Goal: Information Seeking & Learning: Learn about a topic

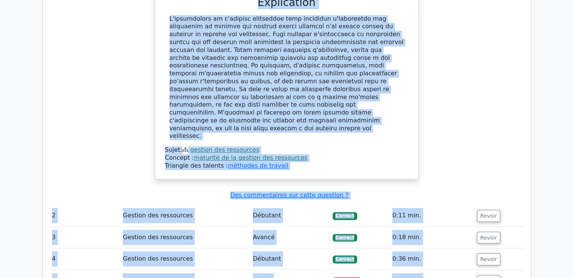
scroll to position [845, 0]
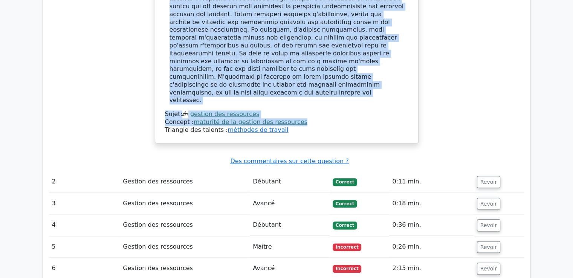
drag, startPoint x: 168, startPoint y: 111, endPoint x: 296, endPoint y: 92, distance: 129.1
copy div "Laquelle des pratiques suivantes reflète le mieux un niveau avancé de maturité …"
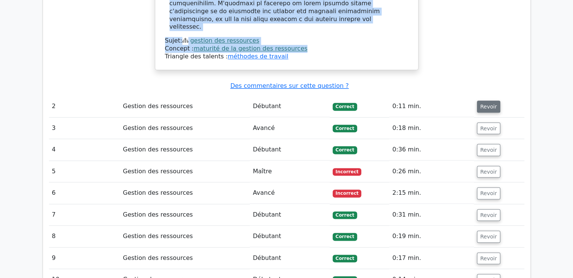
click at [486, 104] on font "Revoir" at bounding box center [488, 107] width 17 height 6
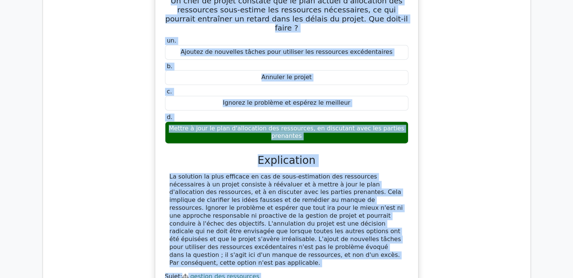
scroll to position [1135, 0]
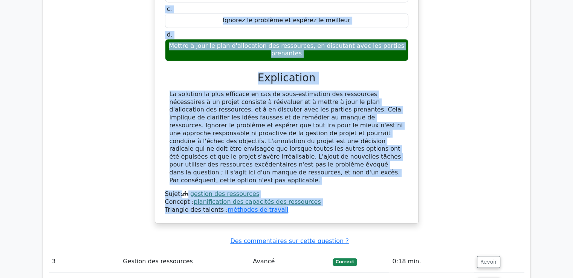
drag, startPoint x: 183, startPoint y: 59, endPoint x: 318, endPoint y: 150, distance: 162.6
click at [318, 150] on div "Un chef de projet constate que le plan actuel d'allocation des ressources sous-…" at bounding box center [286, 62] width 257 height 315
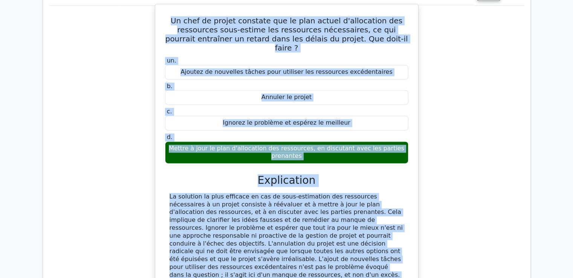
scroll to position [1059, 0]
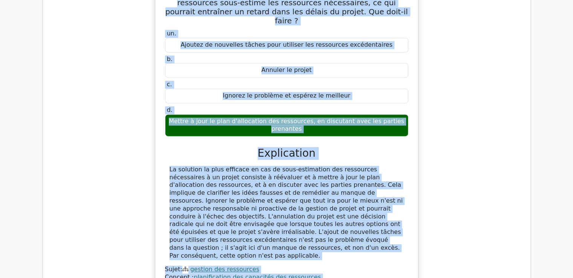
copy div "Un chef de projet constate que le plan actuel d'allocation des ressources sous-…"
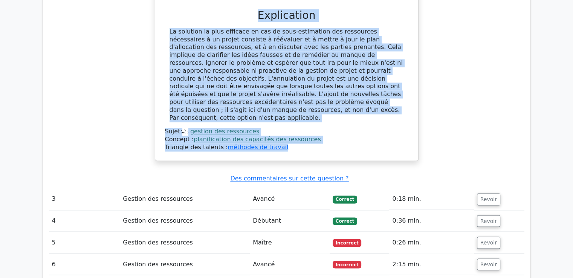
scroll to position [1285, 0]
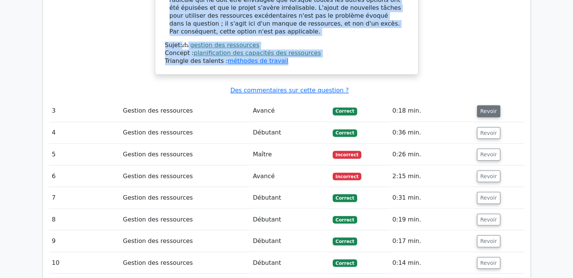
click at [480, 108] on font "Revoir" at bounding box center [488, 111] width 17 height 6
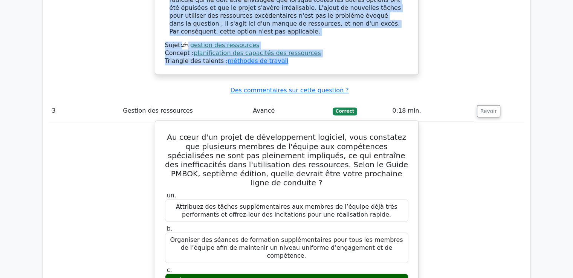
drag, startPoint x: 172, startPoint y: 78, endPoint x: 348, endPoint y: 249, distance: 246.0
copy div "Au cœur d'un projet de développement logiciel, vous constatez que plusieurs mem…"
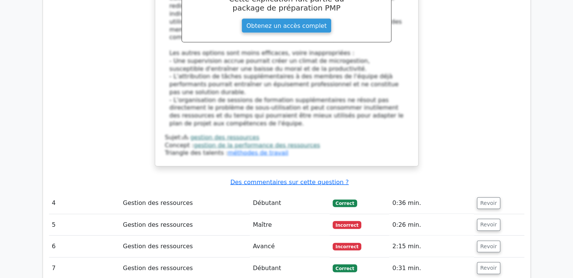
scroll to position [1699, 0]
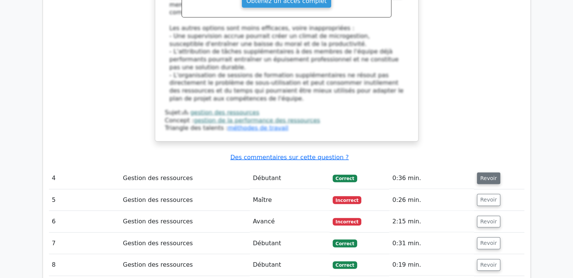
click at [480, 175] on font "Revoir" at bounding box center [488, 178] width 17 height 6
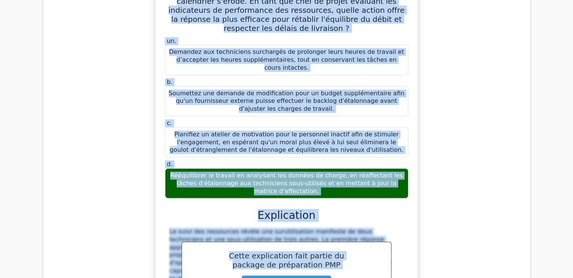
scroll to position [1990, 0]
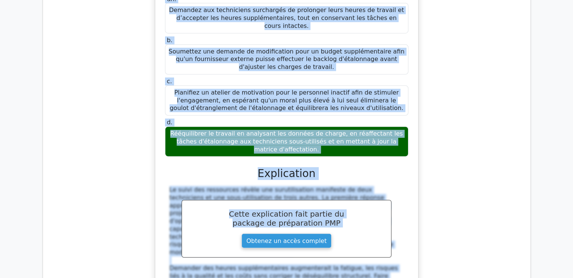
drag, startPoint x: 172, startPoint y: 155, endPoint x: 379, endPoint y: 53, distance: 230.7
click at [379, 53] on div "Lors d'une mise à niveau critique d'équipements de laboratoire, les rapports d'…" at bounding box center [286, 128] width 257 height 454
copy div "Lors d'une mise à niveau critique d'équipements de laboratoire, les rapports d'…"
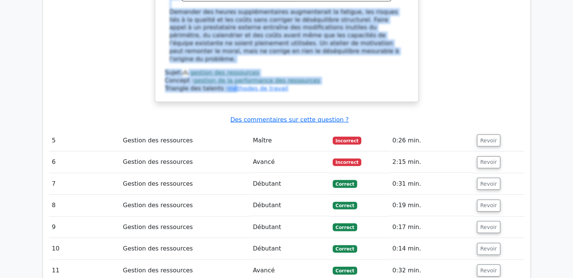
scroll to position [2253, 0]
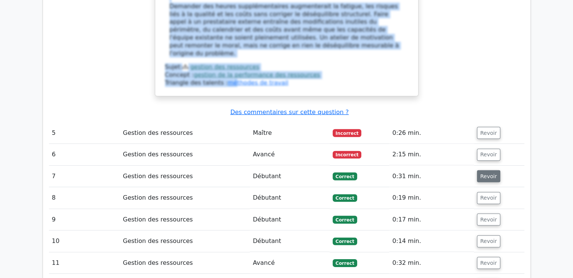
click at [477, 170] on button "Revoir" at bounding box center [488, 176] width 23 height 12
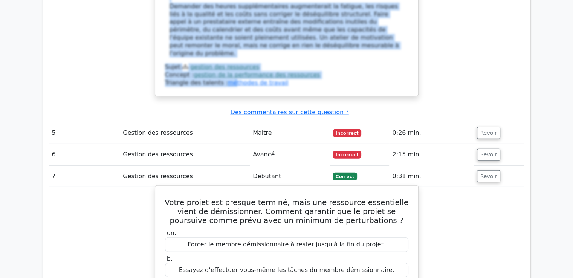
scroll to position [2291, 0]
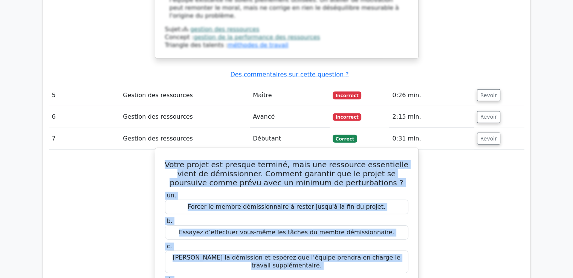
drag, startPoint x: 169, startPoint y: 47, endPoint x: 372, endPoint y: 190, distance: 248.5
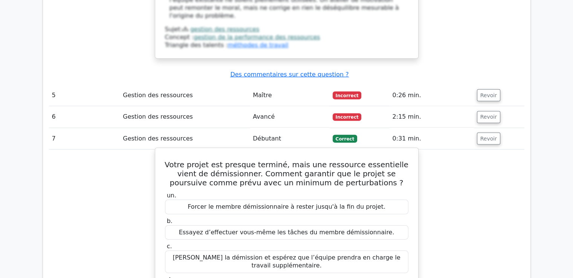
drag, startPoint x: 334, startPoint y: 180, endPoint x: 160, endPoint y: 49, distance: 217.7
copy div "Votre projet est presque terminé, mais une ressource essentielle vient de démis…"
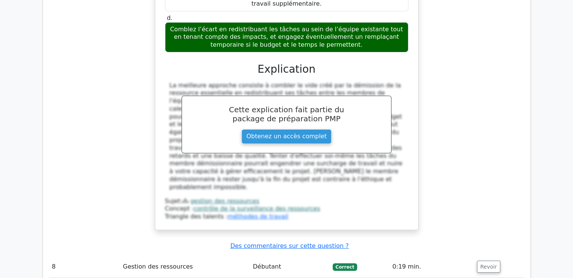
scroll to position [2630, 0]
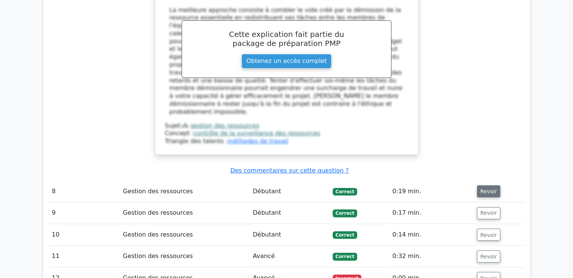
click at [491, 188] on font "Revoir" at bounding box center [488, 191] width 17 height 6
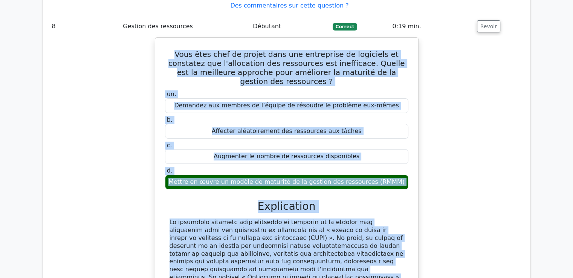
scroll to position [2856, 0]
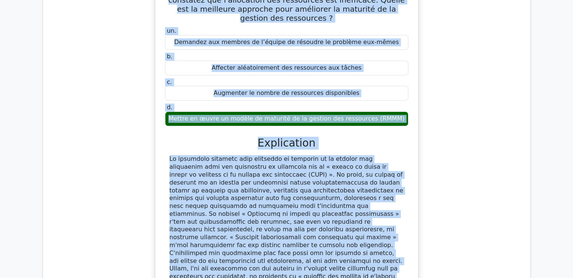
drag, startPoint x: 169, startPoint y: 150, endPoint x: 288, endPoint y: 162, distance: 119.5
click at [288, 162] on div "Vous êtes chef de projet dans une entreprise de logiciels et constatez que l'al…" at bounding box center [286, 158] width 257 height 362
copy div "Vous êtes chef de projet dans une entreprise de logiciels et constatez que l'al…"
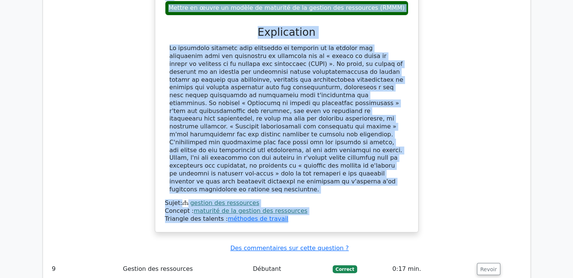
scroll to position [2969, 0]
click at [489, 265] on font "Revoir" at bounding box center [488, 268] width 17 height 6
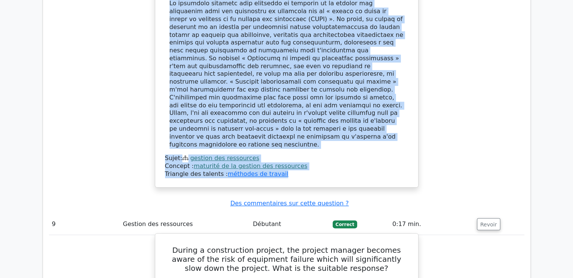
scroll to position [3044, 0]
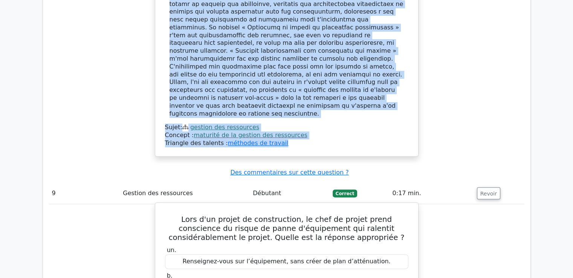
drag, startPoint x: 165, startPoint y: 51, endPoint x: 341, endPoint y: 182, distance: 219.0
copy div "Lors d'un projet de construction, le chef de projet prend conscience du risque …"
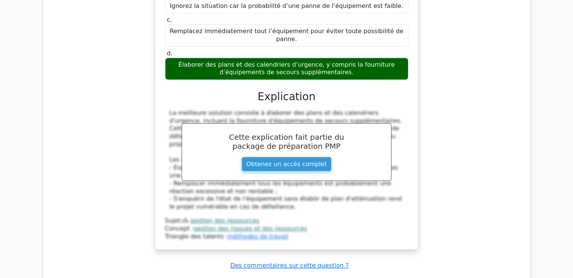
scroll to position [3345, 0]
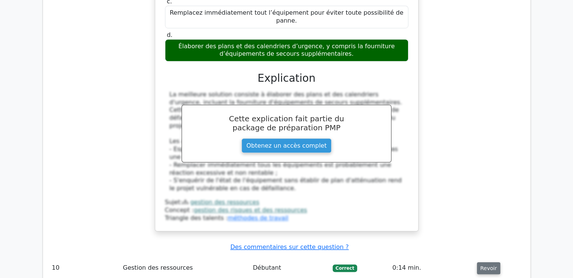
click at [486, 265] on font "Revoir" at bounding box center [488, 268] width 17 height 6
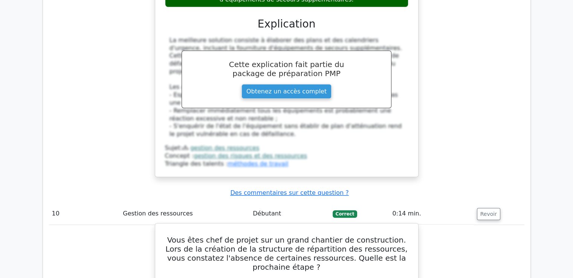
scroll to position [3383, 0]
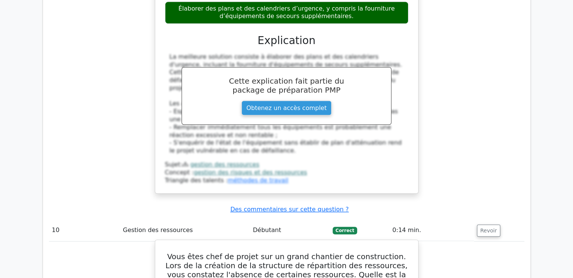
drag, startPoint x: 166, startPoint y: 71, endPoint x: 367, endPoint y: 198, distance: 237.1
copy div "Vous êtes chef de projet sur un grand chantier de construction. Lors de la créa…"
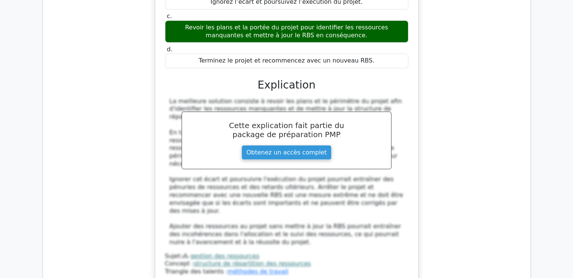
scroll to position [3759, 0]
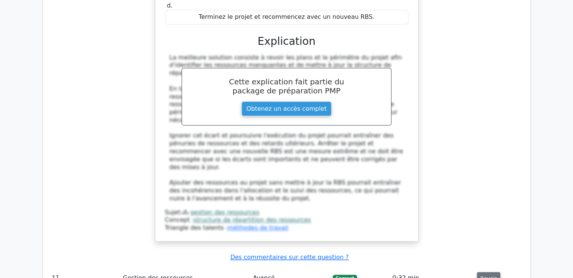
click at [480, 275] on font "Revoir" at bounding box center [488, 278] width 17 height 6
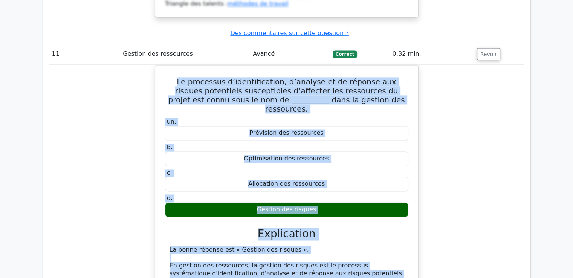
scroll to position [4067, 0]
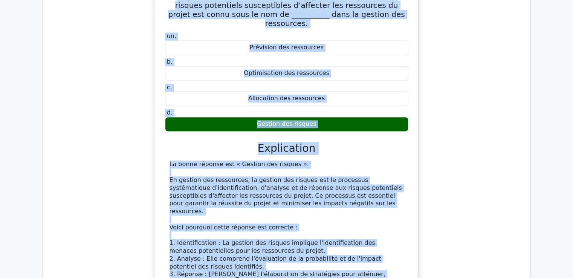
drag, startPoint x: 176, startPoint y: 93, endPoint x: 282, endPoint y: 229, distance: 172.3
click at [280, 231] on div "Le processus d’identification, d’analyse et de réponse aux risques potentiels s…" at bounding box center [286, 226] width 257 height 487
copy div "Le processus d’identification, d’analyse et de réponse aux risques potentiels s…"
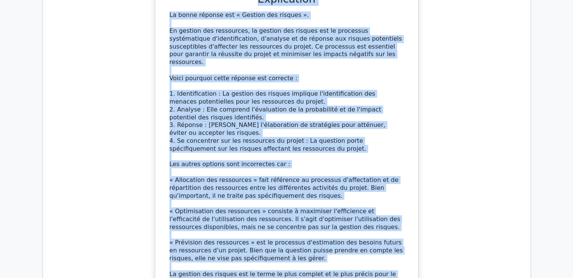
scroll to position [4293, 0]
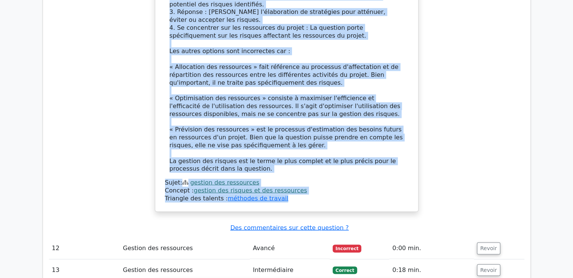
drag, startPoint x: 166, startPoint y: 68, endPoint x: 318, endPoint y: 235, distance: 226.3
copy div "Vous êtes chef de projet sur un projet de développement crucial. Après avoir ex…"
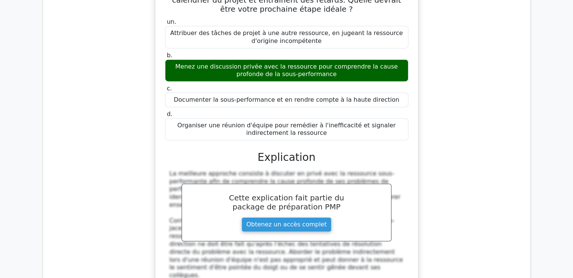
scroll to position [4669, 0]
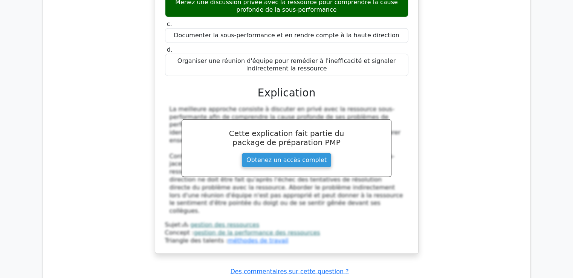
scroll to position [4733, 0]
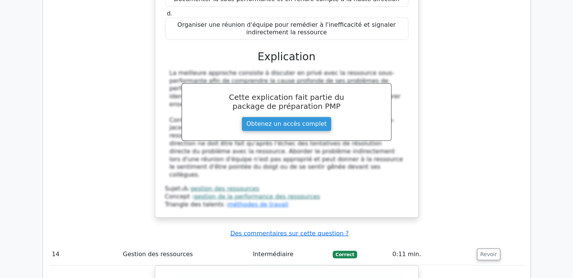
scroll to position [4860, 0]
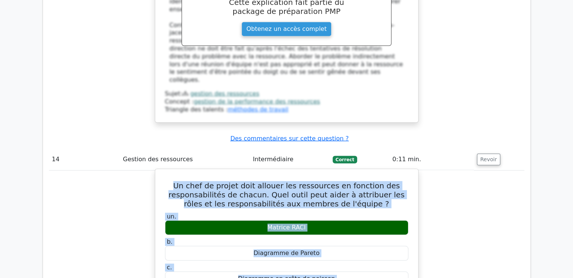
drag, startPoint x: 188, startPoint y: 97, endPoint x: 304, endPoint y: 186, distance: 145.8
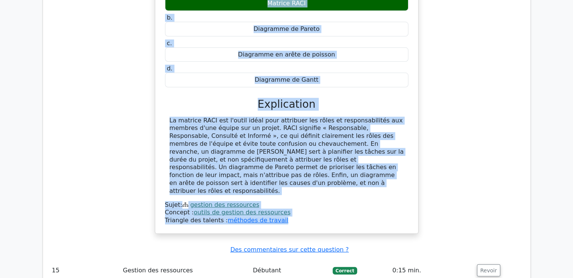
scroll to position [5010, 0]
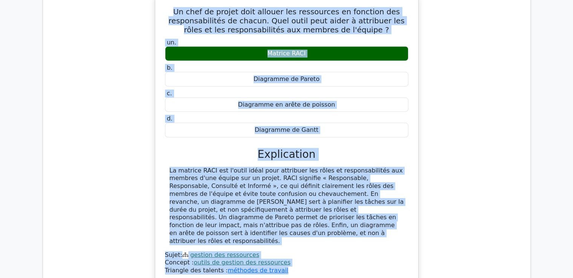
scroll to position [5048, 0]
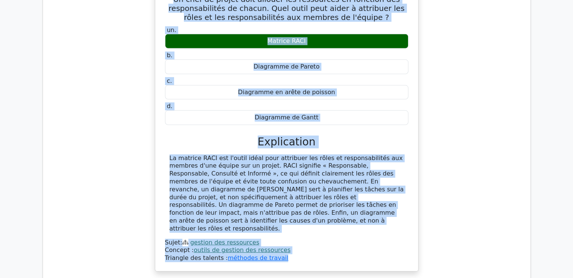
drag, startPoint x: 179, startPoint y: 62, endPoint x: 328, endPoint y: 234, distance: 227.3
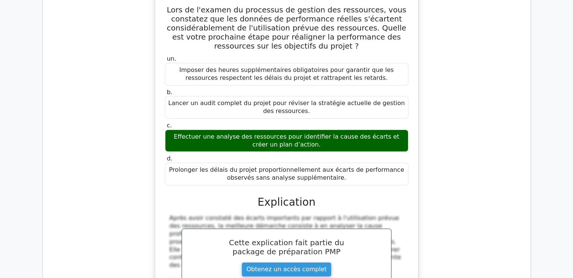
scroll to position [5387, 0]
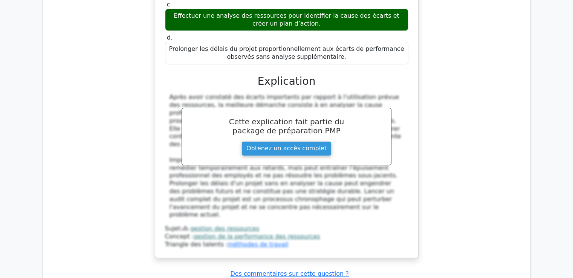
scroll to position [5500, 0]
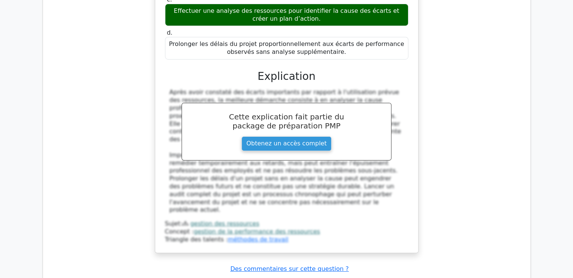
drag, startPoint x: 169, startPoint y: 26, endPoint x: 342, endPoint y: 167, distance: 223.4
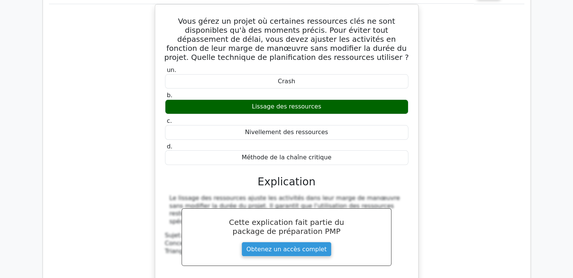
scroll to position [5801, 0]
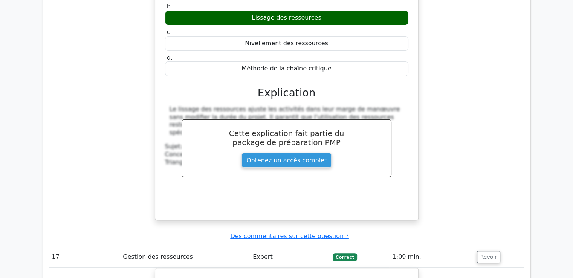
scroll to position [5978, 0]
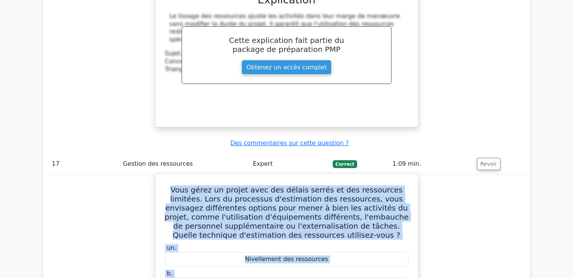
drag, startPoint x: 168, startPoint y: 41, endPoint x: 314, endPoint y: 182, distance: 202.9
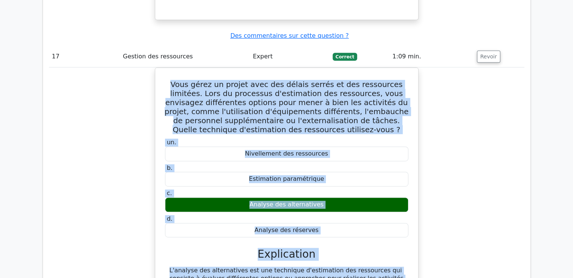
scroll to position [6129, 0]
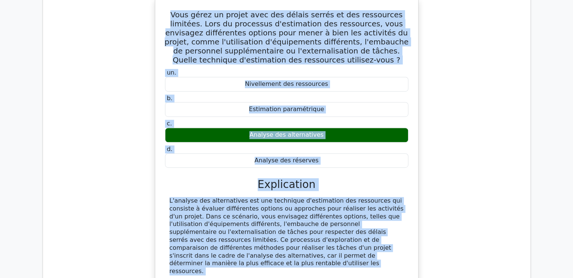
scroll to position [6166, 0]
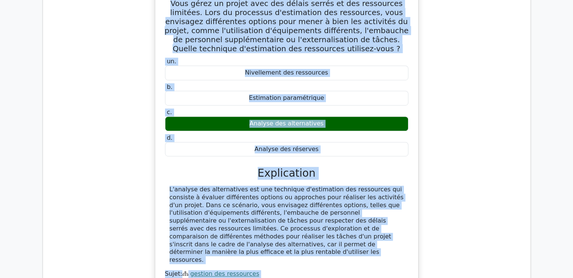
drag, startPoint x: 170, startPoint y: 61, endPoint x: 405, endPoint y: 206, distance: 275.7
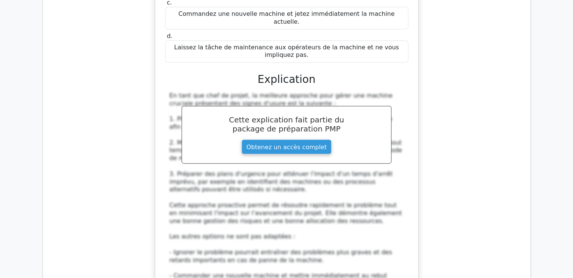
scroll to position [6656, 0]
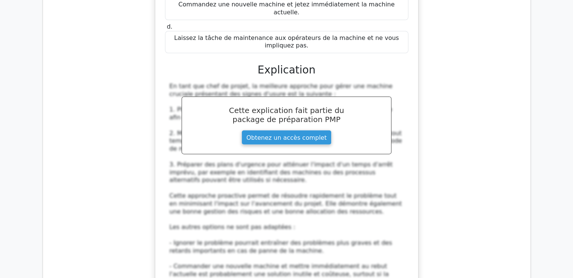
drag, startPoint x: 177, startPoint y: 81, endPoint x: 345, endPoint y: 202, distance: 206.9
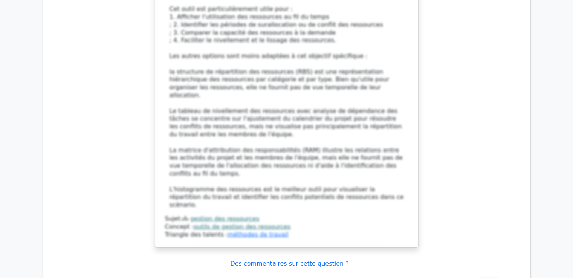
scroll to position [7331, 0]
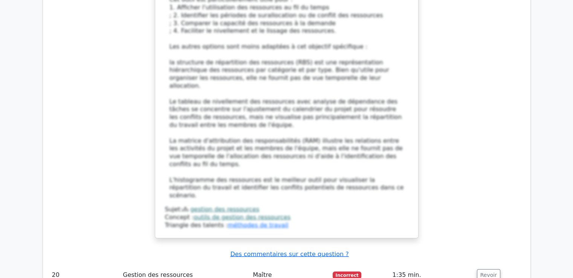
drag, startPoint x: 164, startPoint y: 71, endPoint x: 296, endPoint y: 203, distance: 186.9
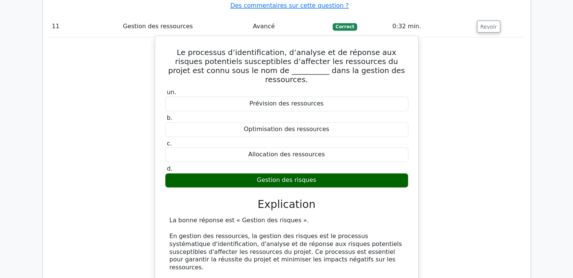
scroll to position [4131, 0]
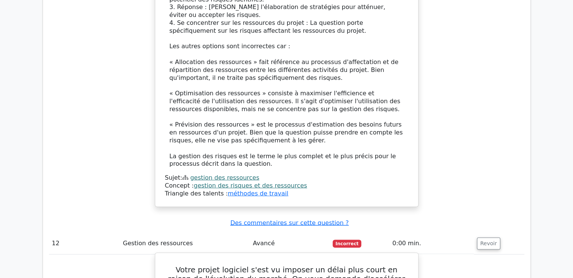
scroll to position [4319, 0]
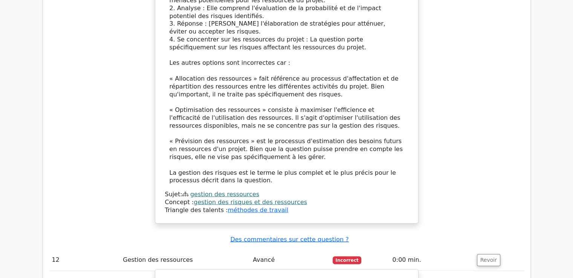
drag, startPoint x: 169, startPoint y: 58, endPoint x: 345, endPoint y: 198, distance: 224.6
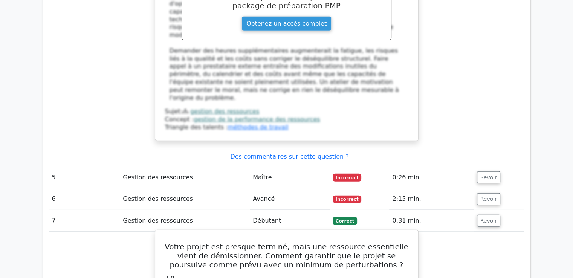
scroll to position [2211, 0]
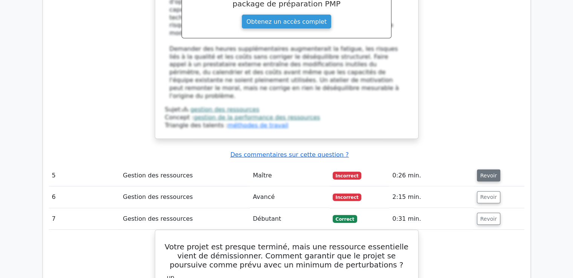
click at [484, 172] on font "Revoir" at bounding box center [488, 175] width 17 height 6
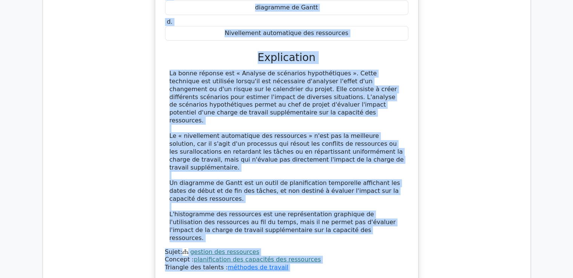
scroll to position [2542, 0]
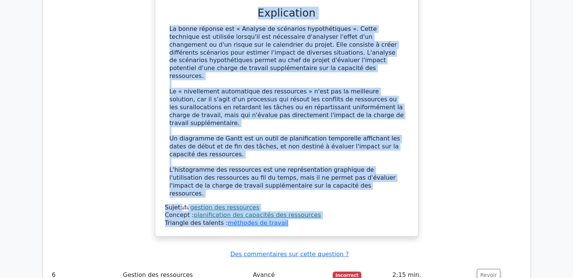
drag, startPoint x: 165, startPoint y: 84, endPoint x: 297, endPoint y: 86, distance: 132.5
click at [297, 86] on div "Un chef de projet doit évaluer l'impact potentiel d'une charge de travail suppl…" at bounding box center [286, 45] width 257 height 376
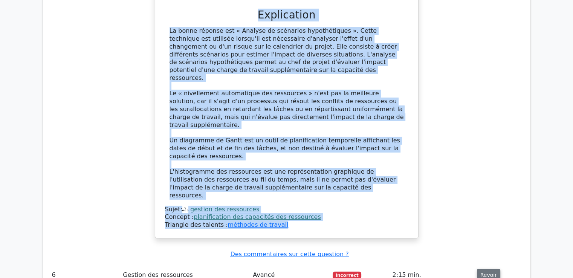
click at [481, 272] on font "Revoir" at bounding box center [488, 275] width 17 height 6
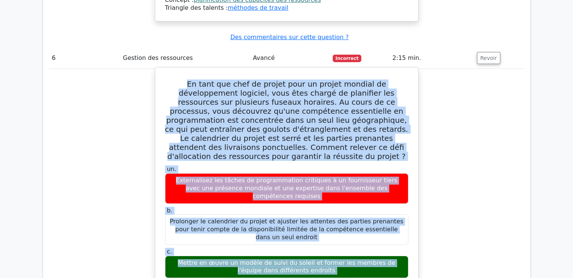
scroll to position [2789, 0]
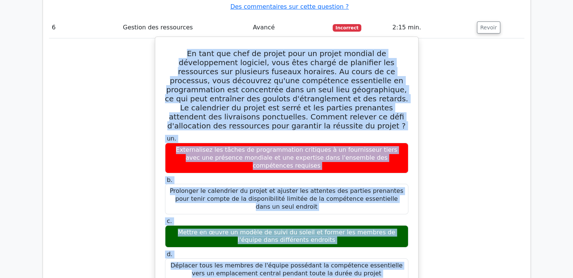
drag, startPoint x: 168, startPoint y: 85, endPoint x: 373, endPoint y: 110, distance: 206.7
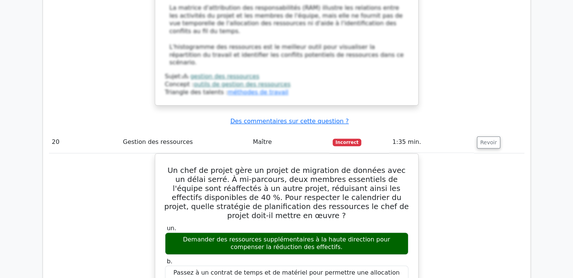
scroll to position [9082, 0]
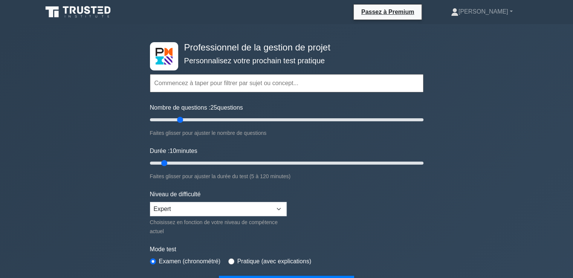
drag, startPoint x: 158, startPoint y: 121, endPoint x: 183, endPoint y: 122, distance: 24.5
type input "25"
click at [183, 122] on input "Nombre de questions : 25 questions" at bounding box center [286, 119] width 273 height 9
drag, startPoint x: 165, startPoint y: 163, endPoint x: 203, endPoint y: 163, distance: 38.0
type input "25"
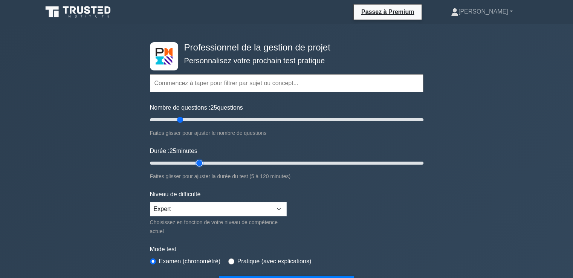
click at [203, 163] on input "Durée : 25 minutes" at bounding box center [286, 162] width 273 height 9
click at [183, 80] on input "text" at bounding box center [286, 83] width 273 height 18
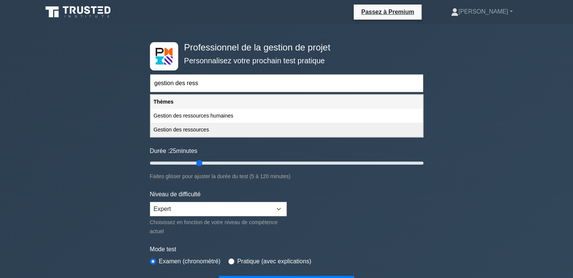
click at [158, 128] on font "Gestion des ressources" at bounding box center [181, 129] width 55 height 6
type input "Gestion des ressources"
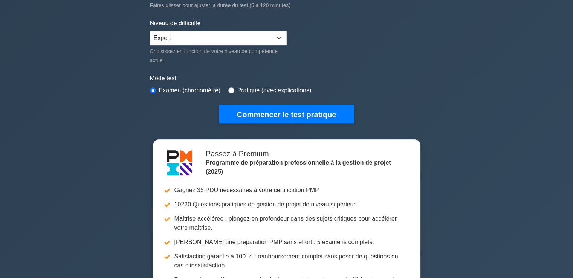
scroll to position [151, 0]
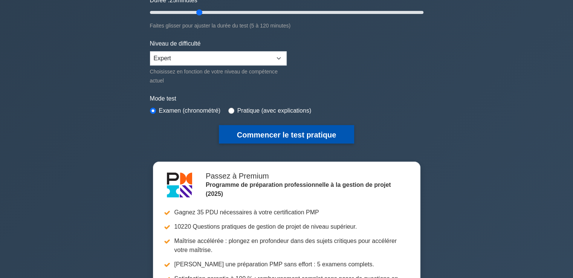
click at [276, 131] on font "Commencer le test pratique" at bounding box center [286, 135] width 99 height 8
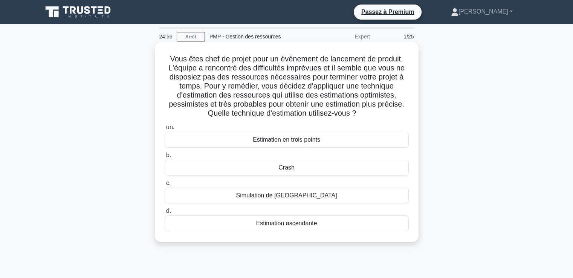
drag, startPoint x: 0, startPoint y: 0, endPoint x: 277, endPoint y: 129, distance: 305.5
click at [277, 129] on label "un. Estimation en trois points" at bounding box center [287, 135] width 244 height 25
click at [165, 129] on input "un. Estimation en trois points" at bounding box center [165, 127] width 0 height 5
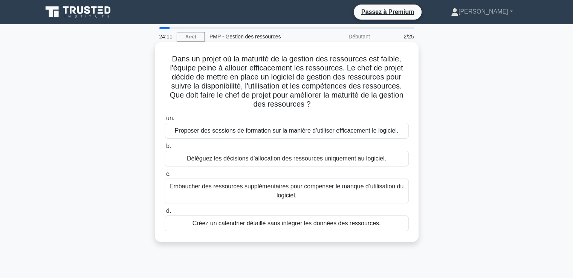
click at [288, 129] on font "Proposer des sessions de formation sur la manière d’utiliser efficacement le lo…" at bounding box center [287, 130] width 224 height 6
click at [165, 121] on input "un. Proposer des sessions de formation sur la manière d’utiliser efficacement l…" at bounding box center [165, 118] width 0 height 5
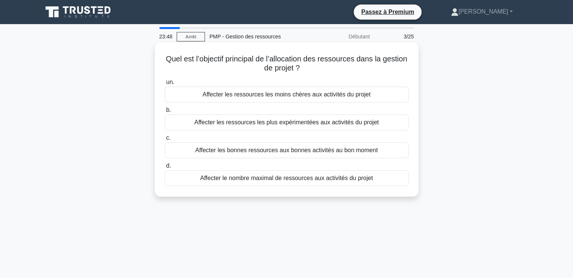
click at [255, 150] on font "Affecter les bonnes ressources aux bonnes activités au bon moment" at bounding box center [286, 150] width 182 height 6
click at [165, 140] on input "c. Affecter les bonnes ressources aux bonnes activités au bon moment" at bounding box center [165, 138] width 0 height 5
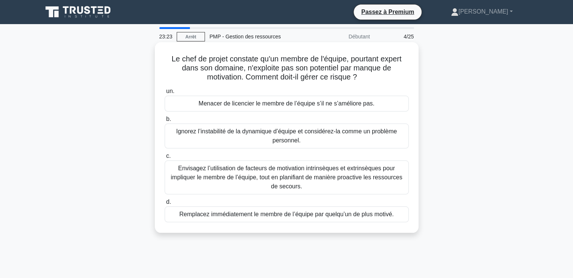
click at [242, 184] on font "Envisagez l’utilisation de facteurs de motivation intrinsèques et extrinsèques …" at bounding box center [286, 177] width 237 height 27
click at [165, 158] on input "c. Envisagez l’utilisation de facteurs de motivation intrinsèques et extrinsèqu…" at bounding box center [165, 156] width 0 height 5
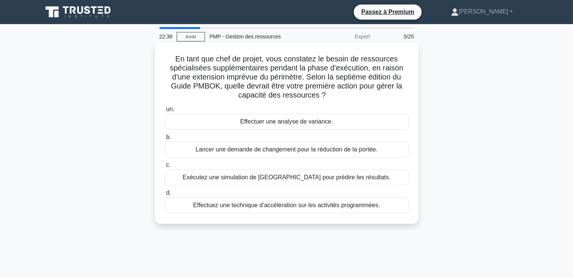
click at [271, 124] on font "Effectuer une analyse de variance." at bounding box center [286, 121] width 93 height 6
click at [165, 112] on input "un. Effectuer une analyse de variance." at bounding box center [165, 109] width 0 height 5
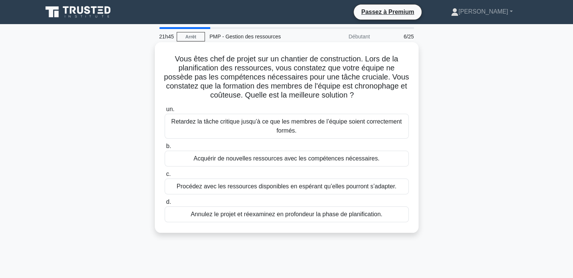
click at [259, 161] on font "Acquérir de nouvelles ressources avec les compétences nécessaires." at bounding box center [287, 158] width 186 height 6
click at [165, 149] on input "b. Acquérir de nouvelles ressources avec les compétences nécessaires." at bounding box center [165, 146] width 0 height 5
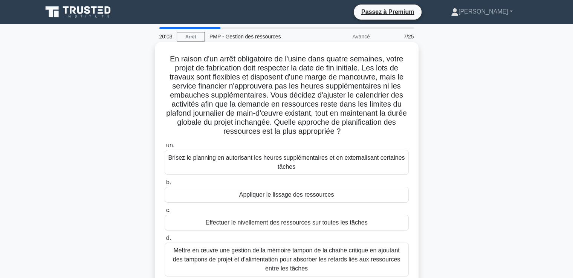
click at [295, 197] on font "Appliquer le lissage des ressources" at bounding box center [286, 194] width 95 height 6
click at [165, 185] on input "b. Appliquer le lissage des ressources" at bounding box center [165, 182] width 0 height 5
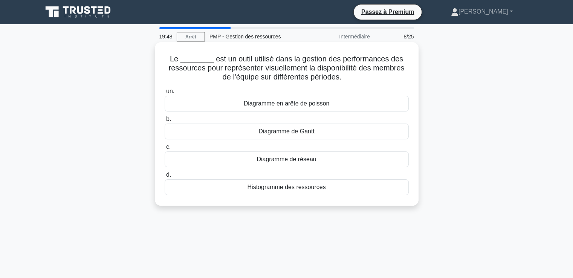
click at [294, 190] on font "Histogramme des ressources" at bounding box center [286, 187] width 78 height 6
click at [165, 177] on input "d. Histogramme des ressources" at bounding box center [165, 174] width 0 height 5
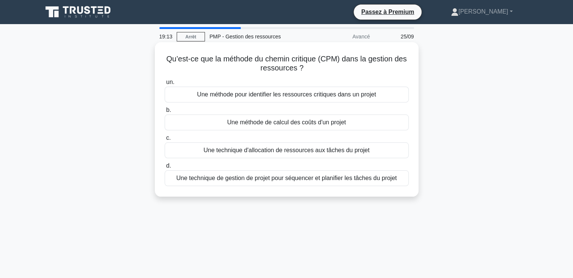
click at [267, 95] on font "Une méthode pour identifier les ressources critiques dans un projet" at bounding box center [286, 94] width 179 height 6
click at [165, 85] on input "un. Une méthode pour identifier les ressources critiques dans un projet" at bounding box center [165, 82] width 0 height 5
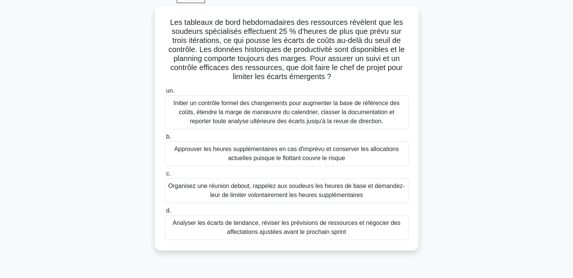
scroll to position [40, 0]
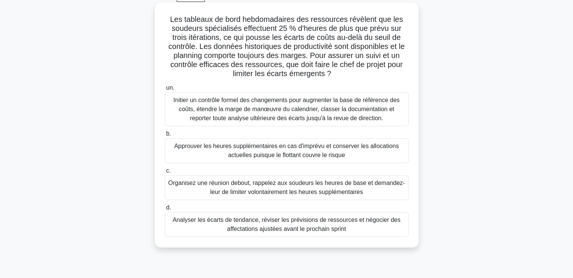
click at [306, 118] on font "Initier un contrôle formel des changements pour augmenter la base de référence …" at bounding box center [286, 109] width 226 height 24
click at [165, 90] on input "un. Initier un contrôle formel des changements pour augmenter la base de référe…" at bounding box center [165, 87] width 0 height 5
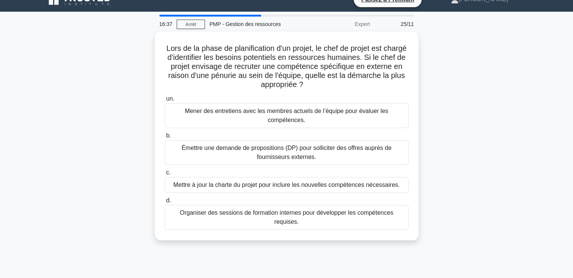
scroll to position [0, 0]
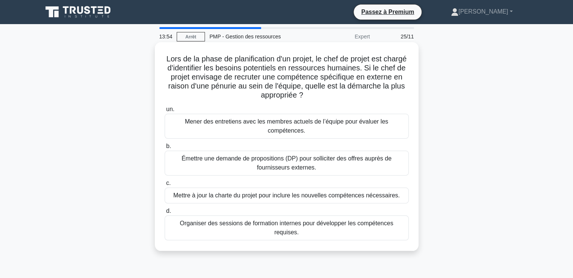
click at [254, 128] on font "Mener des entretiens avec les membres actuels de l’équipe pour évaluer les comp…" at bounding box center [286, 126] width 237 height 18
click at [165, 112] on input "un. Mener des entretiens avec les membres actuels de l’équipe pour évaluer les …" at bounding box center [165, 109] width 0 height 5
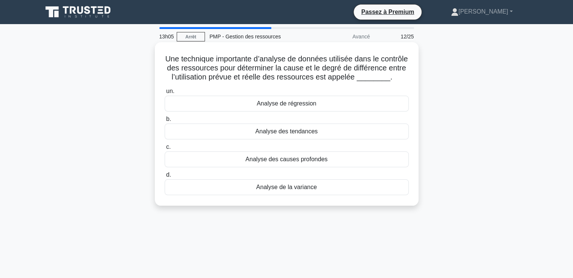
click at [267, 162] on font "Analyse des causes profondes" at bounding box center [286, 159] width 82 height 6
click at [165, 149] on input "c. Analyse des causes profondes" at bounding box center [165, 147] width 0 height 5
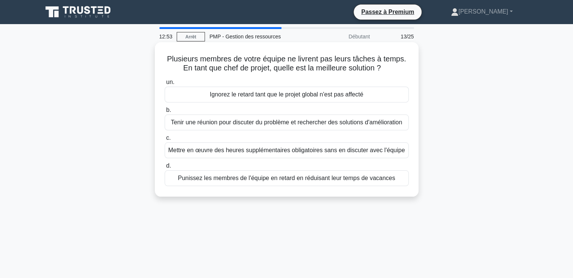
click at [251, 125] on font "Tenir une réunion pour discuter du problème et rechercher des solutions d'améli…" at bounding box center [286, 122] width 231 height 6
click at [165, 113] on input "b. Tenir une réunion pour discuter du problème et rechercher des solutions d'am…" at bounding box center [165, 110] width 0 height 5
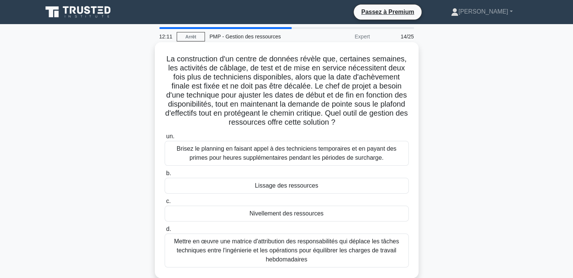
click at [278, 187] on font "Lissage des ressources" at bounding box center [285, 185] width 63 height 6
click at [165, 176] on input "b. Lissage des ressources" at bounding box center [165, 173] width 0 height 5
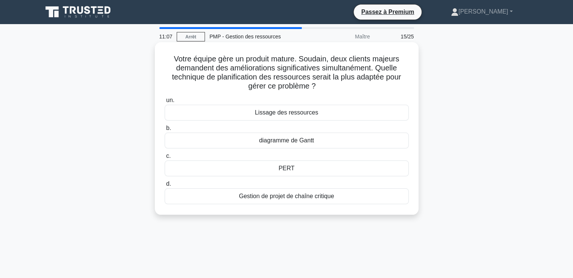
click at [292, 113] on font "Lissage des ressources" at bounding box center [285, 112] width 63 height 6
click at [165, 103] on input "un. Lissage des ressources" at bounding box center [165, 100] width 0 height 5
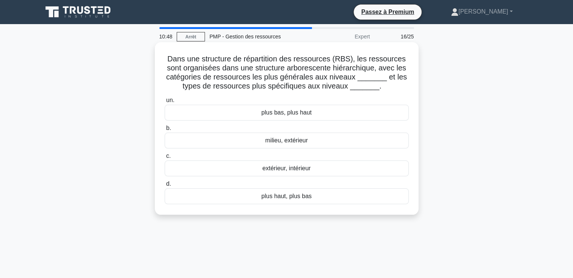
click at [283, 197] on font "plus haut, plus bas" at bounding box center [286, 196] width 50 height 6
click at [165, 186] on input "d. plus haut, plus bas" at bounding box center [165, 183] width 0 height 5
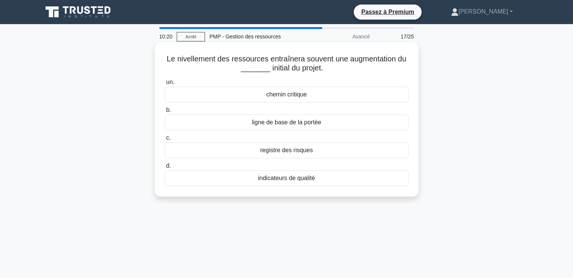
click at [282, 97] on font "chemin critique" at bounding box center [286, 94] width 41 height 6
click at [165, 85] on input "un. chemin critique" at bounding box center [165, 82] width 0 height 5
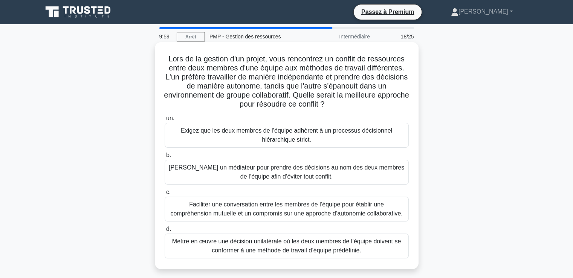
click at [251, 214] on font "Faciliter une conversation entre les membres de l’équipe pour établir une compr…" at bounding box center [286, 208] width 232 height 15
click at [165, 195] on input "c. Faciliter une conversation entre les membres de l’équipe pour établir une co…" at bounding box center [165, 192] width 0 height 5
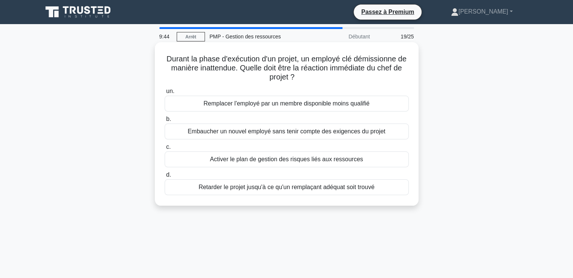
click at [234, 161] on font "Activer le plan de gestion des risques liés aux ressources" at bounding box center [286, 159] width 153 height 6
click at [165, 149] on input "c. Activer le plan de gestion des risques liés aux ressources" at bounding box center [165, 147] width 0 height 5
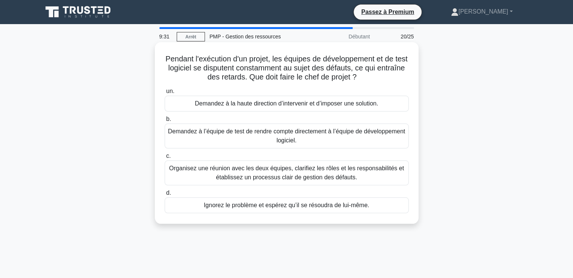
click at [233, 177] on font "Organisez une réunion avec les deux équipes, clarifiez les rôles et les respons…" at bounding box center [286, 172] width 235 height 15
click at [165, 158] on input "c. Organisez une réunion avec les deux équipes, clarifiez les rôles et les resp…" at bounding box center [165, 156] width 0 height 5
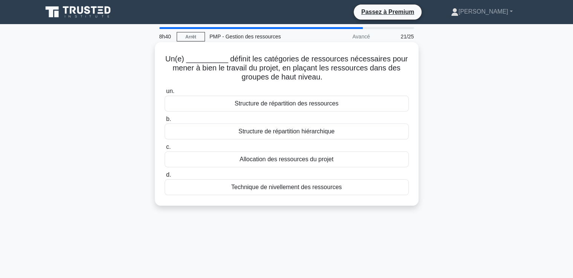
click at [281, 106] on font "Structure de répartition des ressources" at bounding box center [287, 103] width 104 height 6
click at [165, 94] on input "un. Structure de répartition des ressources" at bounding box center [165, 91] width 0 height 5
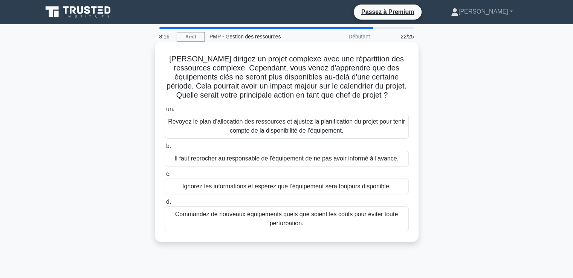
click at [241, 130] on font "Revoyez le plan d’allocation des ressources et ajustez la planification du proj…" at bounding box center [286, 125] width 237 height 15
click at [165, 112] on input "un. Revoyez le plan d’allocation des ressources et ajustez la planification du …" at bounding box center [165, 109] width 0 height 5
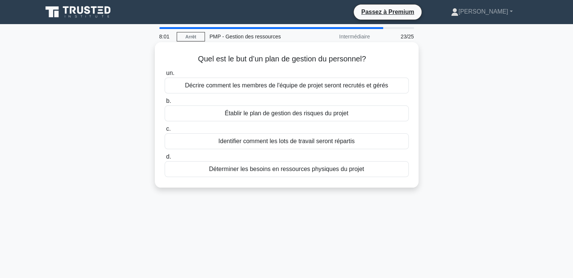
click at [252, 88] on font "Décrire comment les membres de l'équipe de projet seront recrutés et gérés" at bounding box center [286, 85] width 203 height 6
click at [165, 76] on input "un. Décrire comment les membres de l'équipe de projet seront recrutés et gérés" at bounding box center [165, 73] width 0 height 5
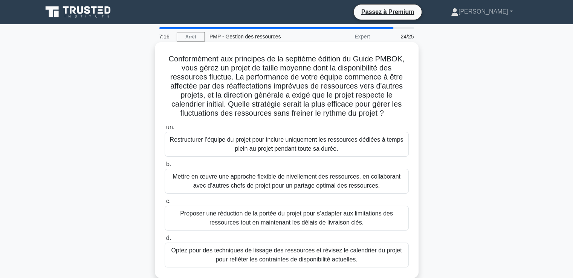
click at [241, 256] on font "Optez pour des techniques de lissage des ressources et révisez le calendrier du…" at bounding box center [286, 254] width 230 height 15
click at [165, 241] on input "d. Optez pour des techniques de lissage des ressources et révisez le calendrier…" at bounding box center [165, 238] width 0 height 5
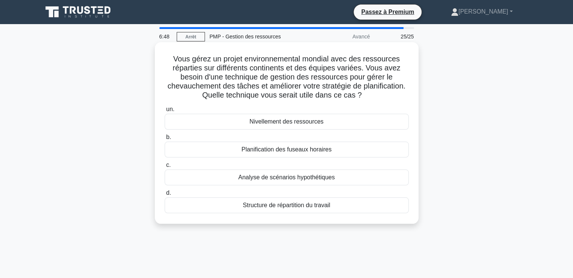
click at [291, 123] on font "Nivellement des ressources" at bounding box center [286, 121] width 74 height 6
click at [165, 112] on input "un. Nivellement des ressources" at bounding box center [165, 109] width 0 height 5
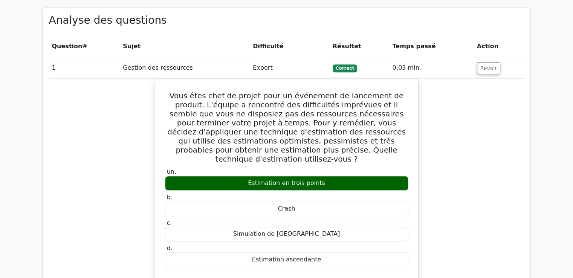
scroll to position [548, 0]
